Goal: Information Seeking & Learning: Learn about a topic

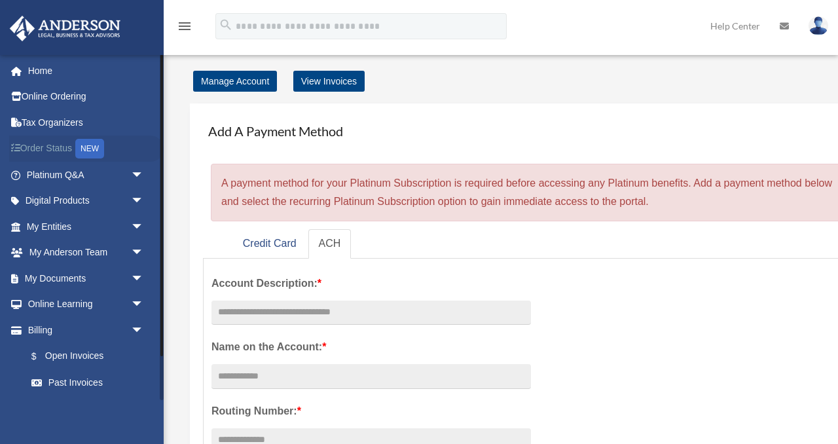
click at [55, 153] on link "Order Status NEW" at bounding box center [86, 149] width 155 height 27
click at [35, 71] on link "Home" at bounding box center [86, 71] width 155 height 26
click at [59, 224] on link "My Entities arrow_drop_down" at bounding box center [86, 227] width 155 height 26
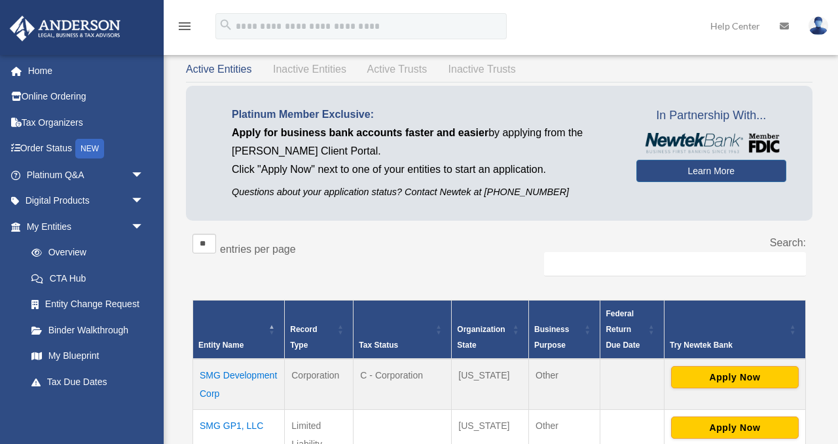
scroll to position [61, 0]
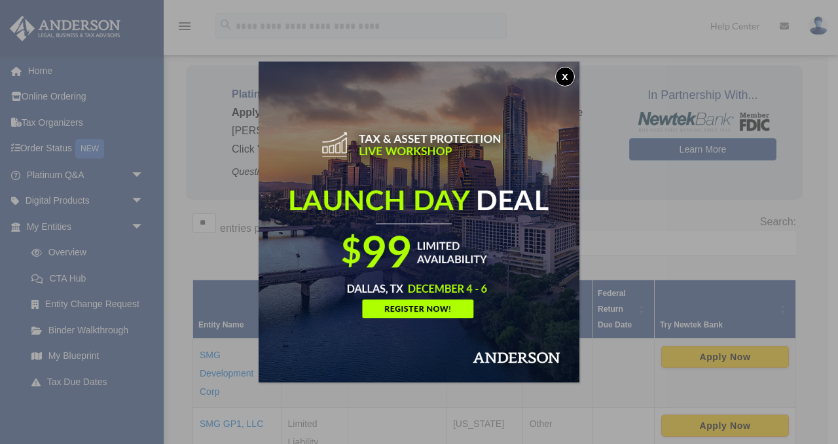
click at [567, 76] on button "x" at bounding box center [565, 77] width 20 height 20
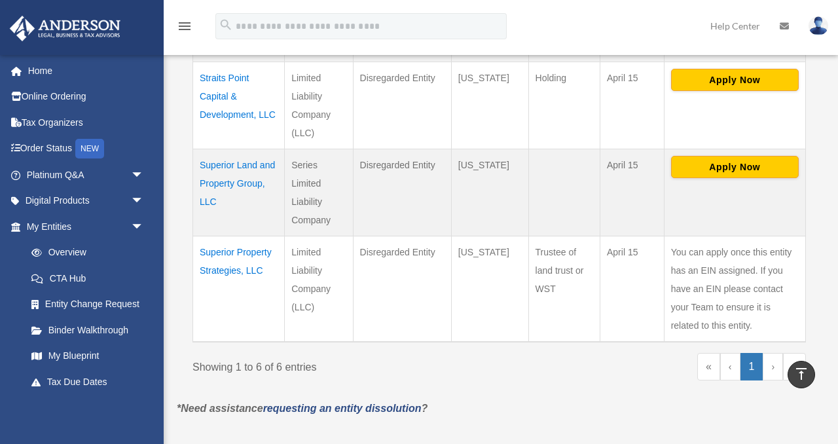
scroll to position [567, 0]
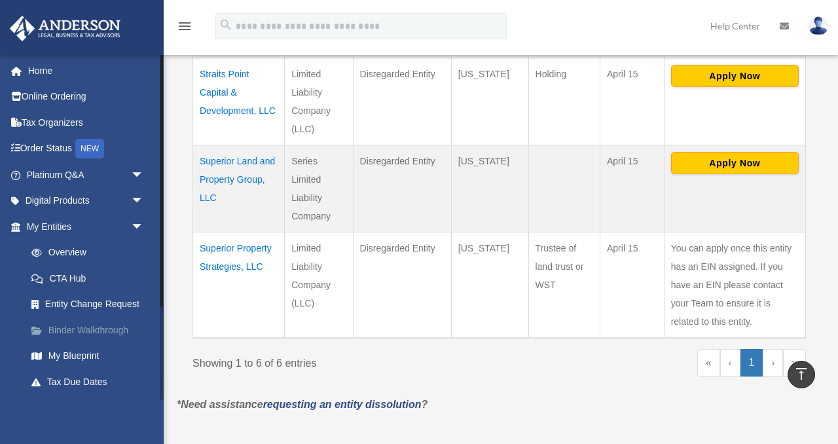
click at [69, 324] on link "Binder Walkthrough" at bounding box center [90, 330] width 145 height 26
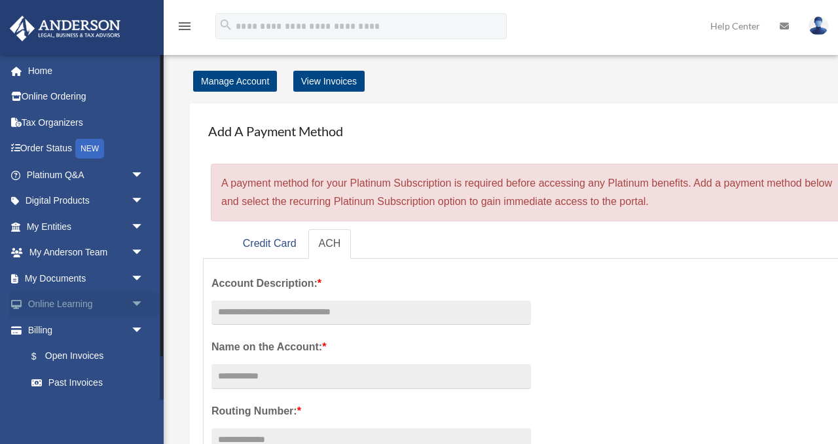
click at [93, 303] on link "Online Learning arrow_drop_down" at bounding box center [86, 304] width 155 height 26
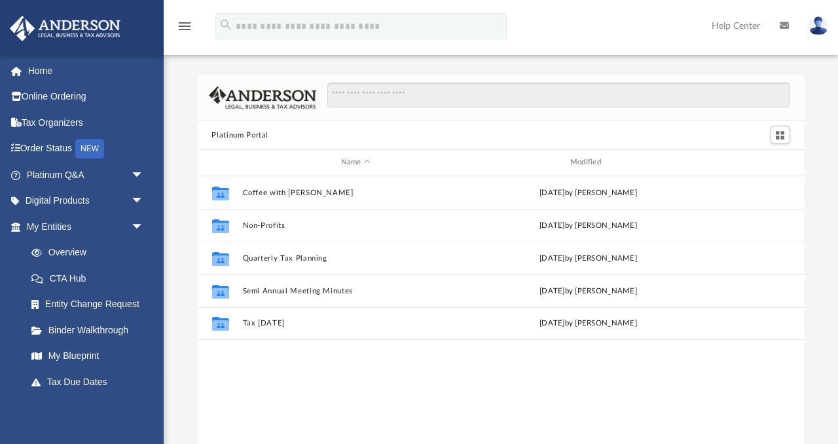
scroll to position [297, 607]
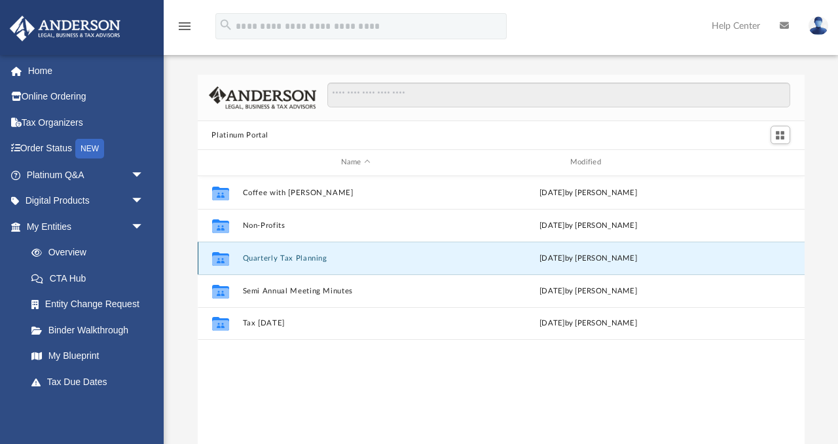
click at [273, 259] on button "Quarterly Tax Planning" at bounding box center [355, 258] width 227 height 9
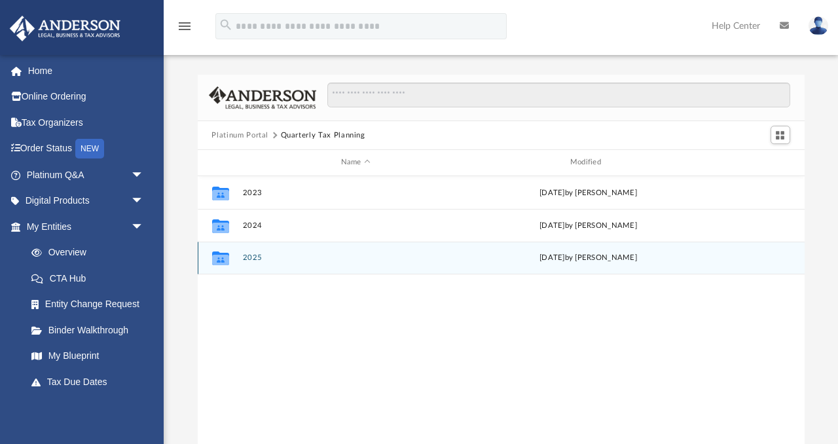
click at [248, 263] on div "Collaborated Folder 2025 [DATE] by [PERSON_NAME]" at bounding box center [501, 258] width 607 height 33
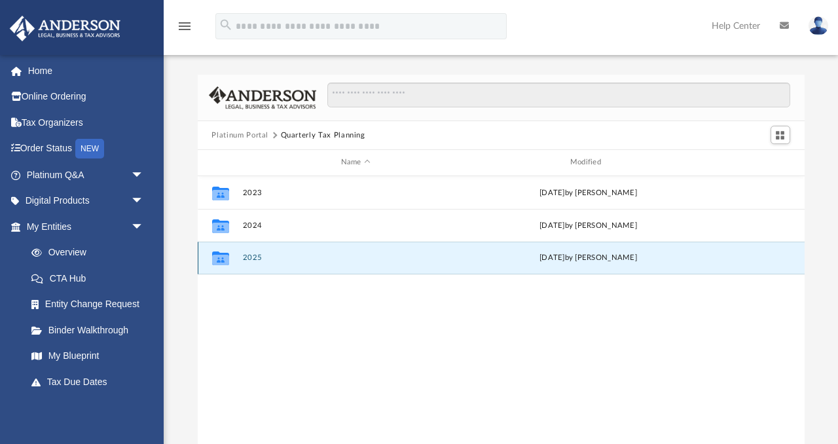
click at [248, 257] on button "2025" at bounding box center [355, 257] width 227 height 9
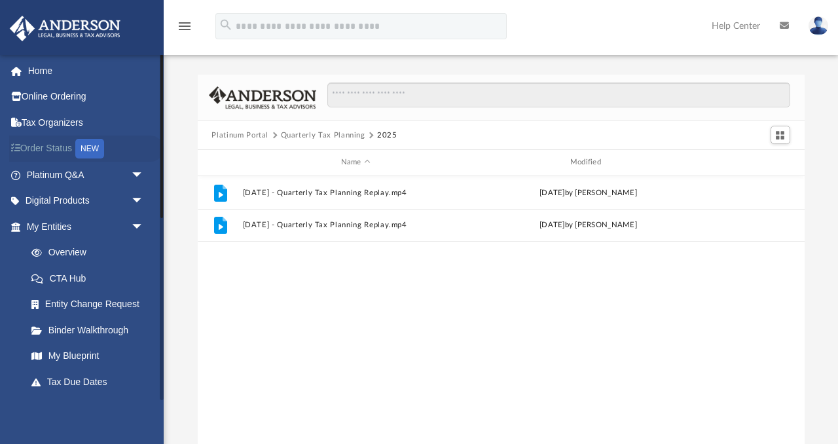
click at [45, 149] on link "Order Status NEW" at bounding box center [86, 149] width 155 height 27
